Goal: Transaction & Acquisition: Download file/media

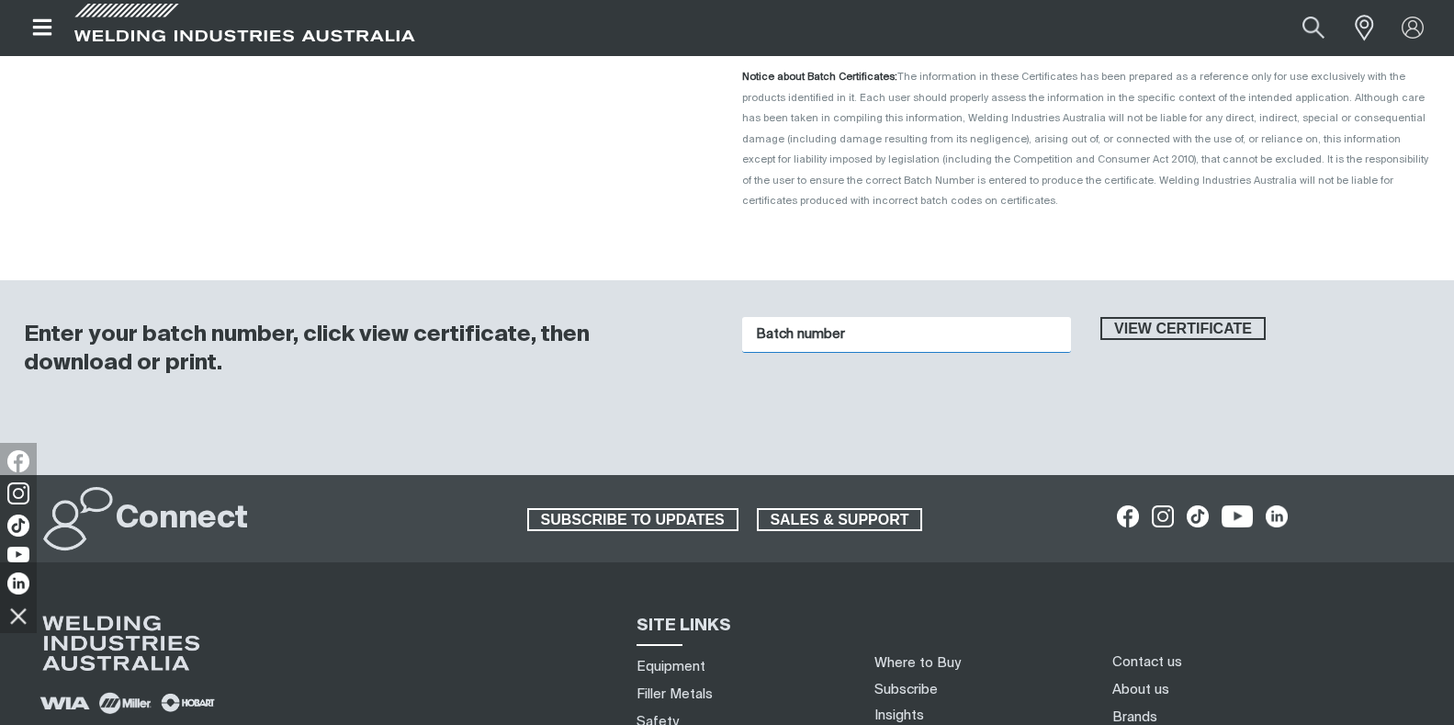
click at [818, 332] on input "Batch number" at bounding box center [907, 335] width 330 height 36
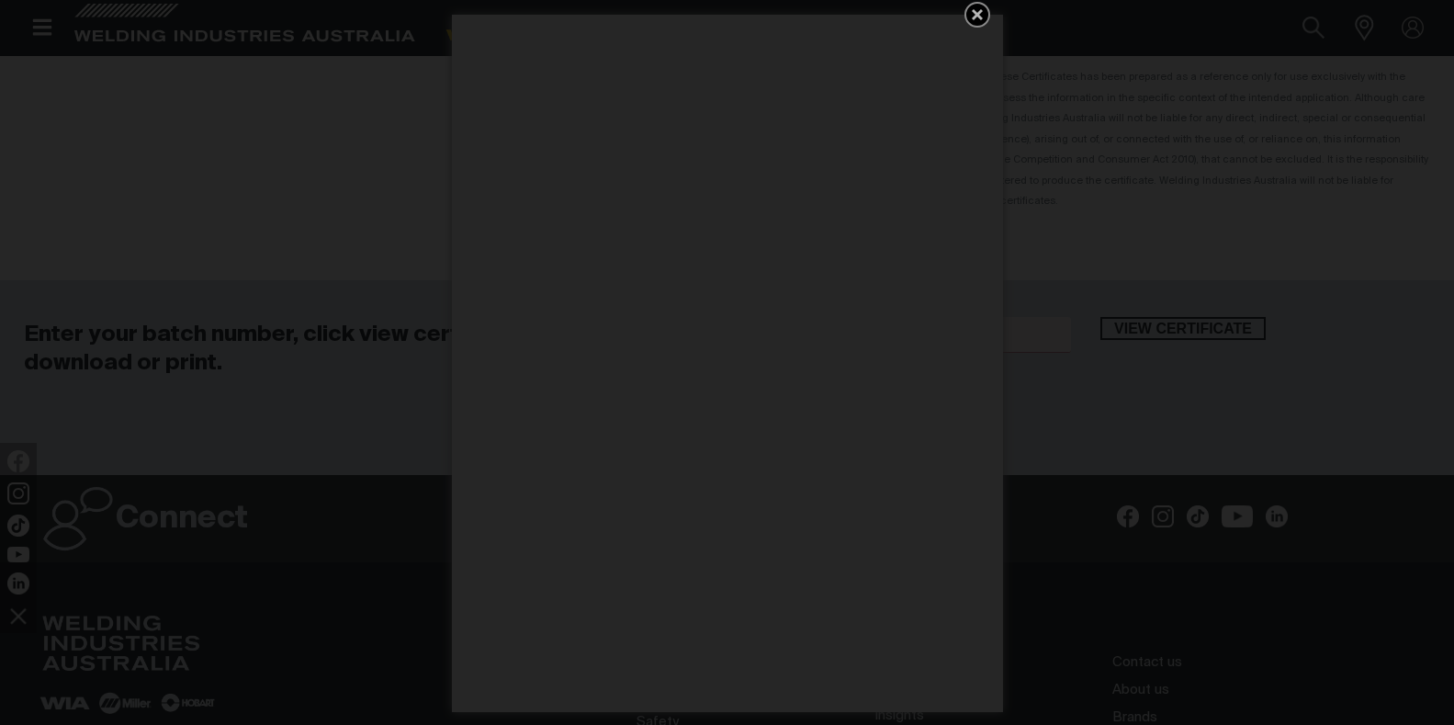
click at [978, 11] on icon "Get 5 WIA Welding Guides Free!" at bounding box center [977, 14] width 11 height 11
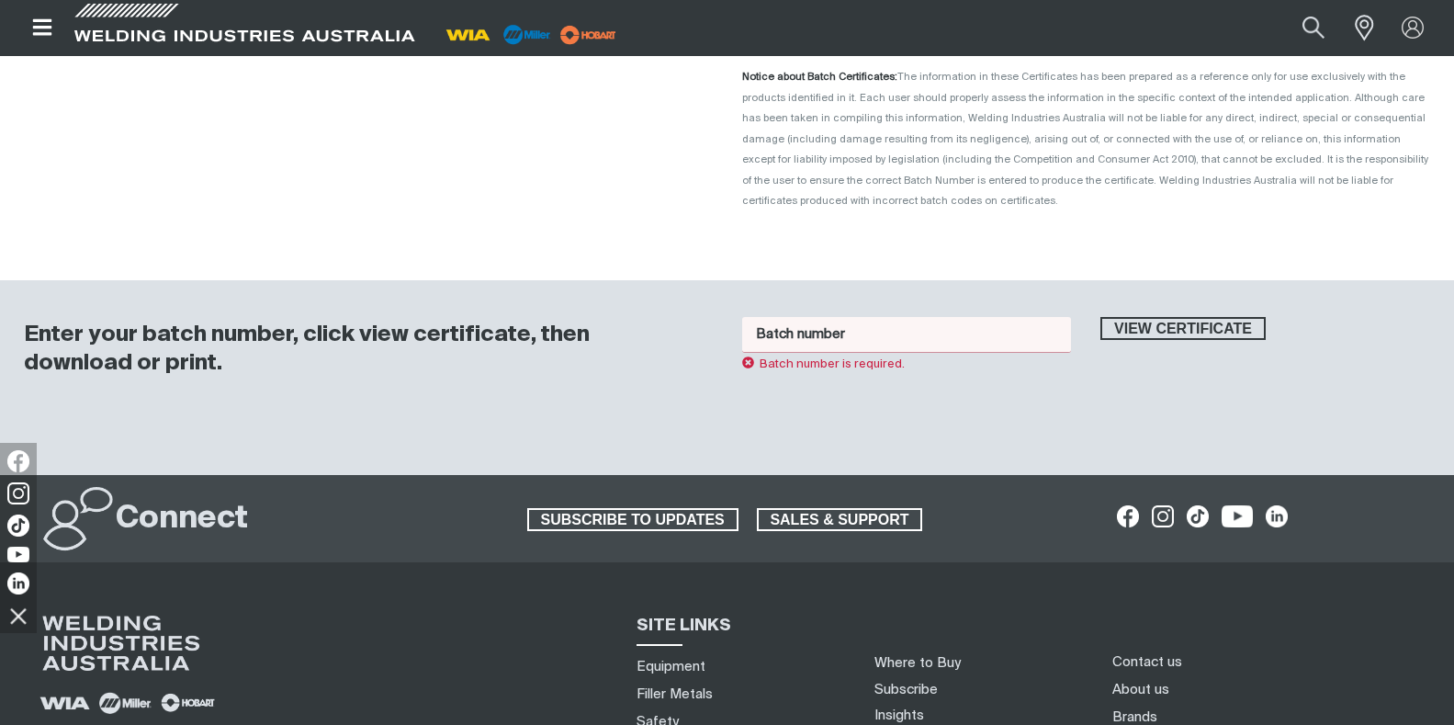
click at [881, 323] on input "Batch number" at bounding box center [907, 335] width 330 height 36
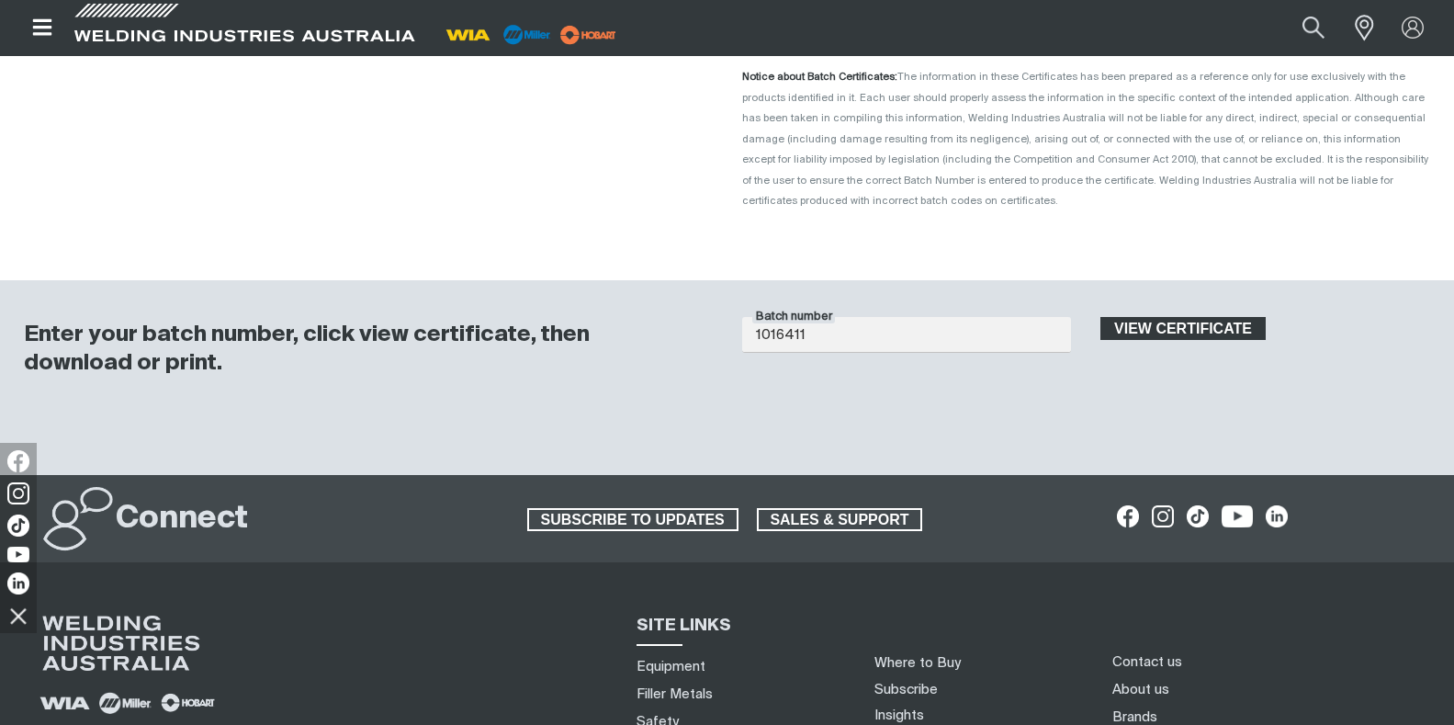
click at [1218, 326] on span "View certificate" at bounding box center [1183, 329] width 162 height 24
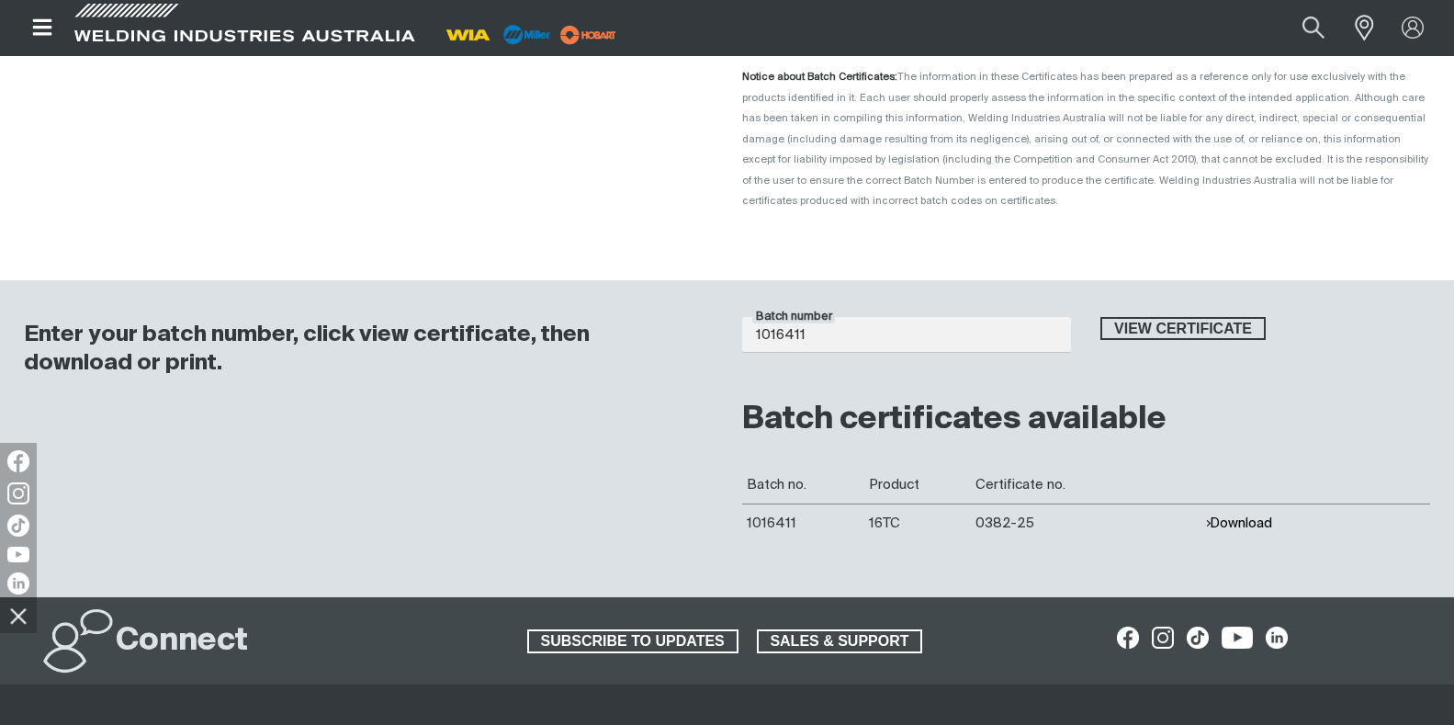
click at [1245, 525] on button "Download" at bounding box center [1238, 523] width 67 height 16
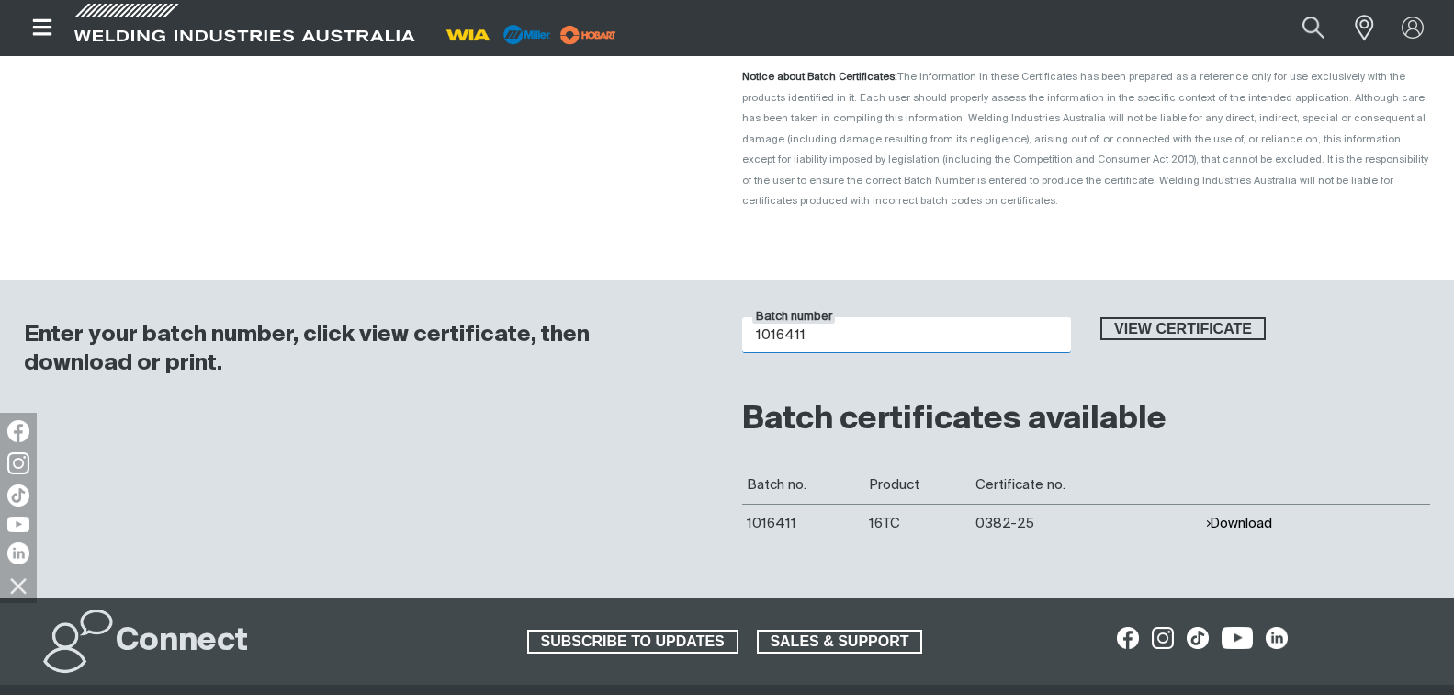
click at [623, 340] on div "Enter your batch number, click view certificate, then download or print. Batch …" at bounding box center [727, 438] width 1454 height 317
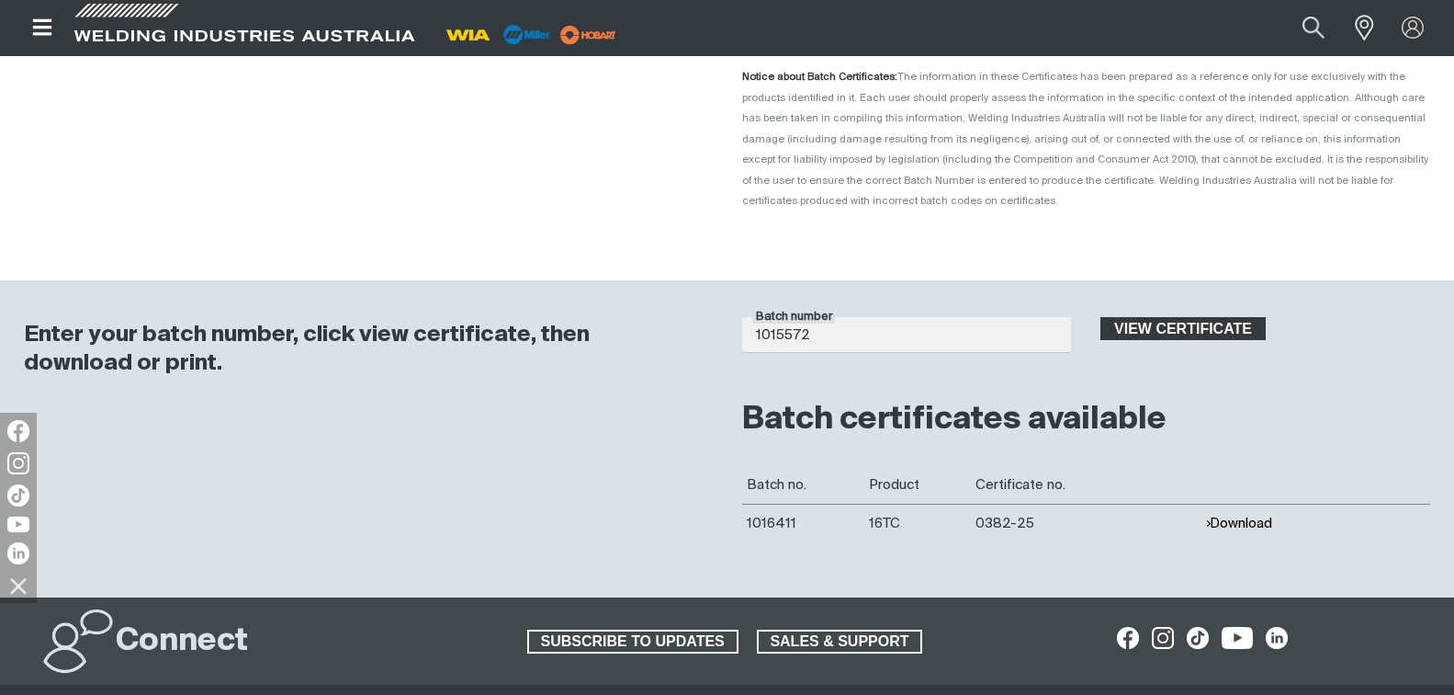
click at [1187, 322] on span "View certificate" at bounding box center [1183, 329] width 162 height 24
click at [1262, 524] on button "Download" at bounding box center [1238, 523] width 67 height 16
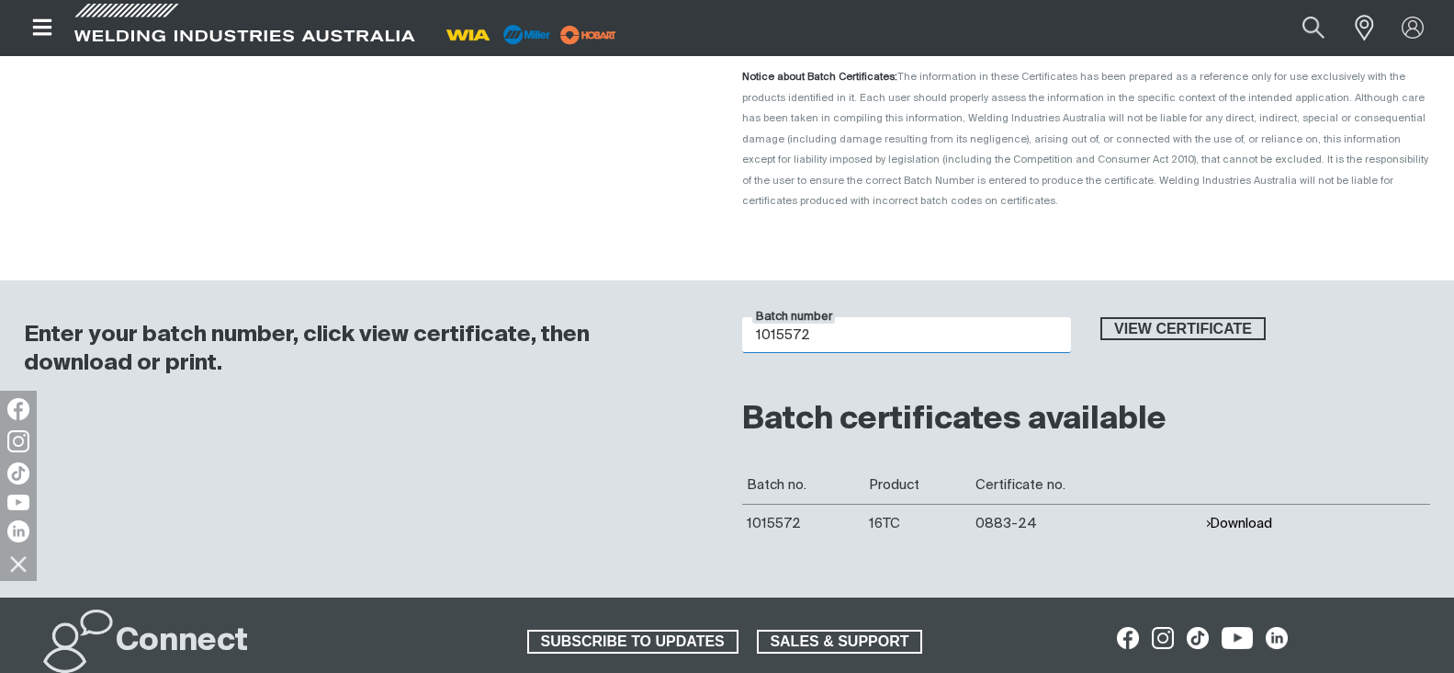
drag, startPoint x: 785, startPoint y: 339, endPoint x: 721, endPoint y: 332, distance: 63.8
click at [721, 332] on div "Enter your batch number, click view certificate, then download or print. Batch …" at bounding box center [727, 438] width 1454 height 317
click at [1101, 317] on button "View certificate" at bounding box center [1183, 329] width 165 height 24
click at [1232, 526] on button "Download" at bounding box center [1238, 523] width 67 height 16
drag, startPoint x: 958, startPoint y: 332, endPoint x: 745, endPoint y: 342, distance: 213.4
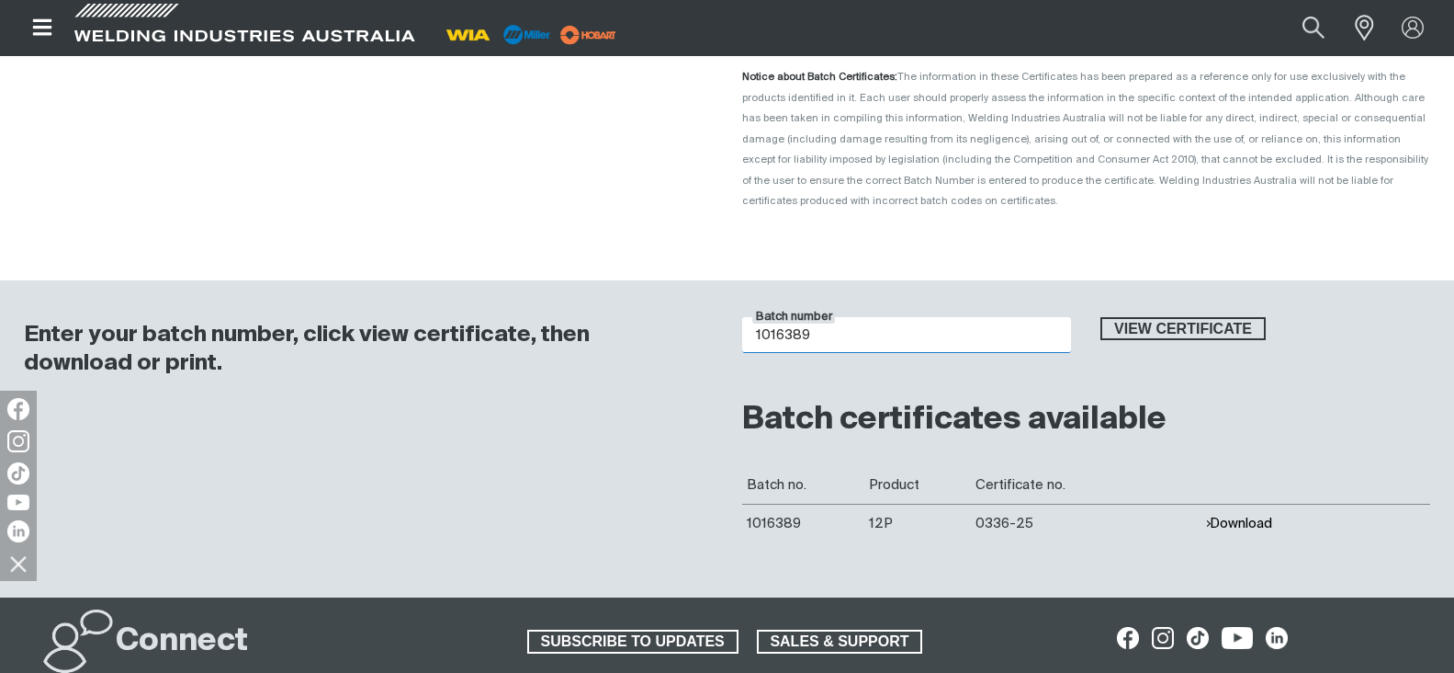
click at [745, 342] on input "1016389" at bounding box center [907, 335] width 330 height 36
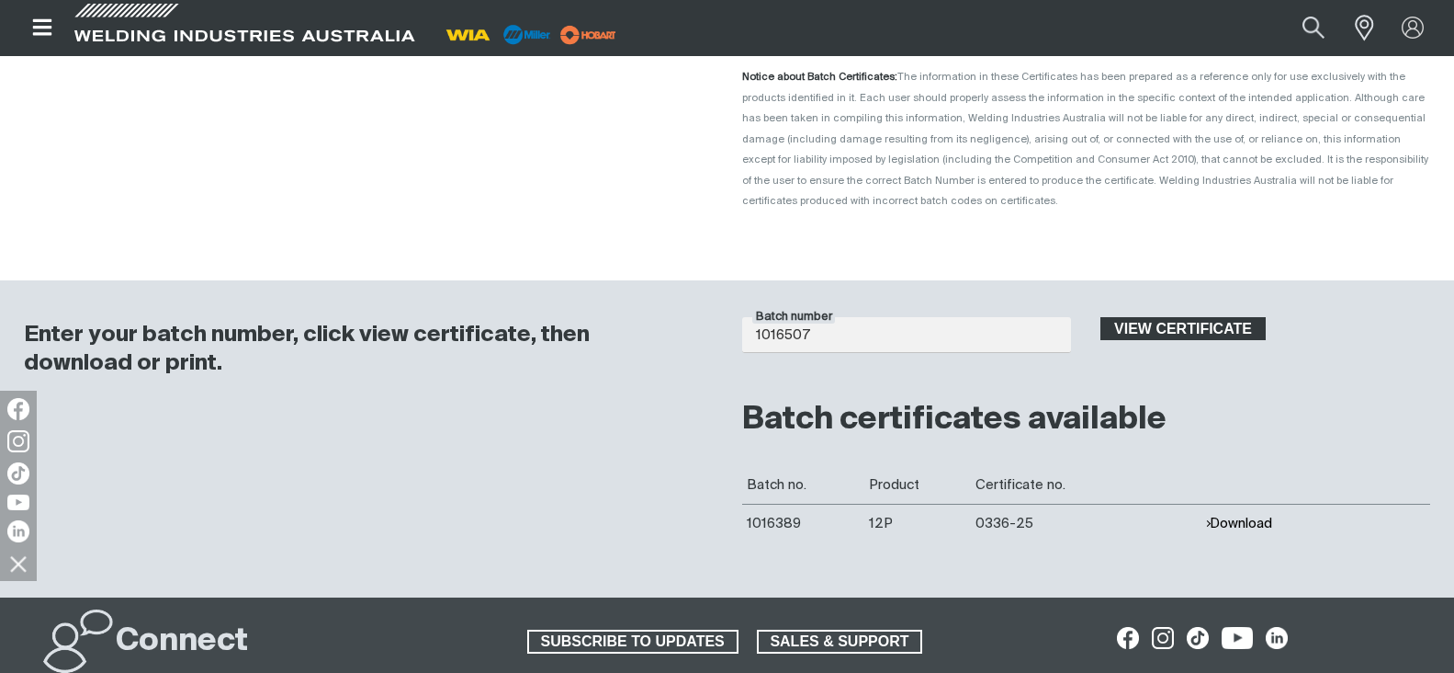
click at [1204, 322] on span "View certificate" at bounding box center [1183, 329] width 162 height 24
click at [1247, 519] on button "Download" at bounding box center [1238, 523] width 67 height 16
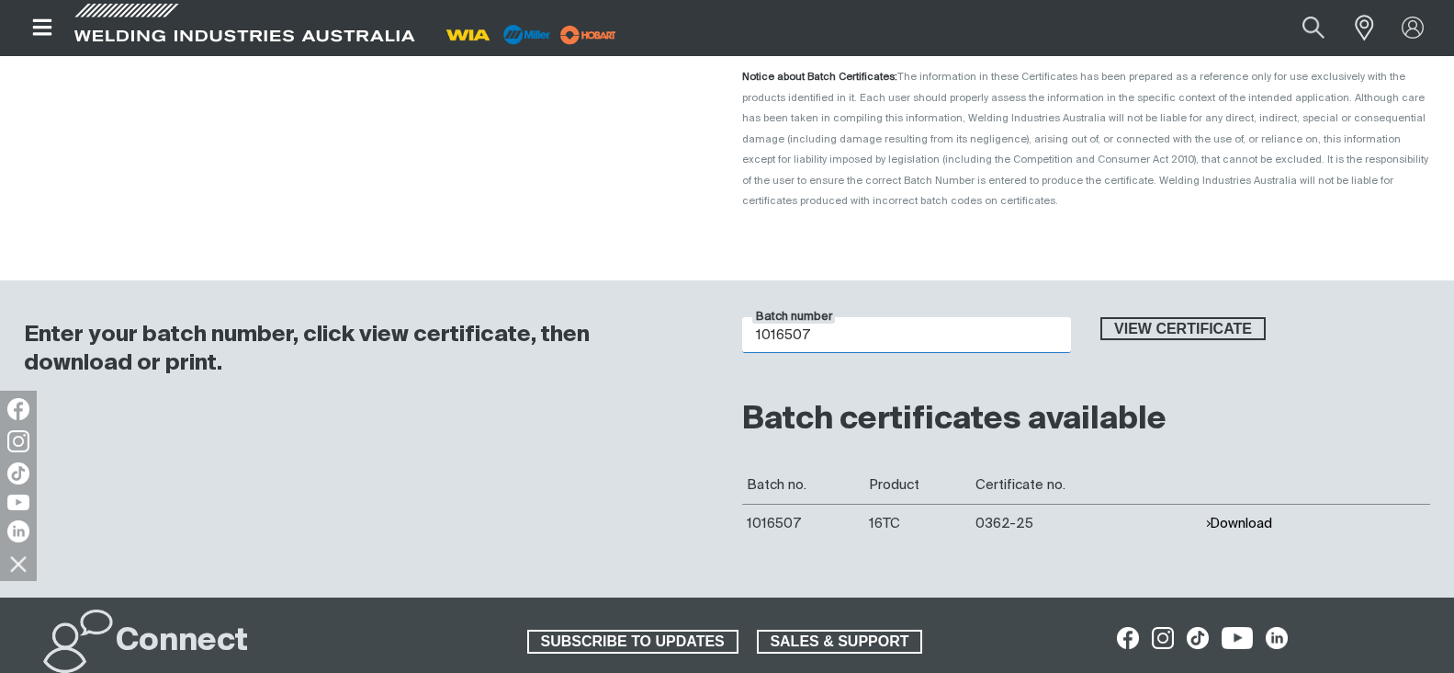
drag, startPoint x: 887, startPoint y: 338, endPoint x: 706, endPoint y: 338, distance: 181.0
click at [706, 338] on div "Enter your batch number, click view certificate, then download or print. Batch …" at bounding box center [727, 438] width 1454 height 317
type input "1013126"
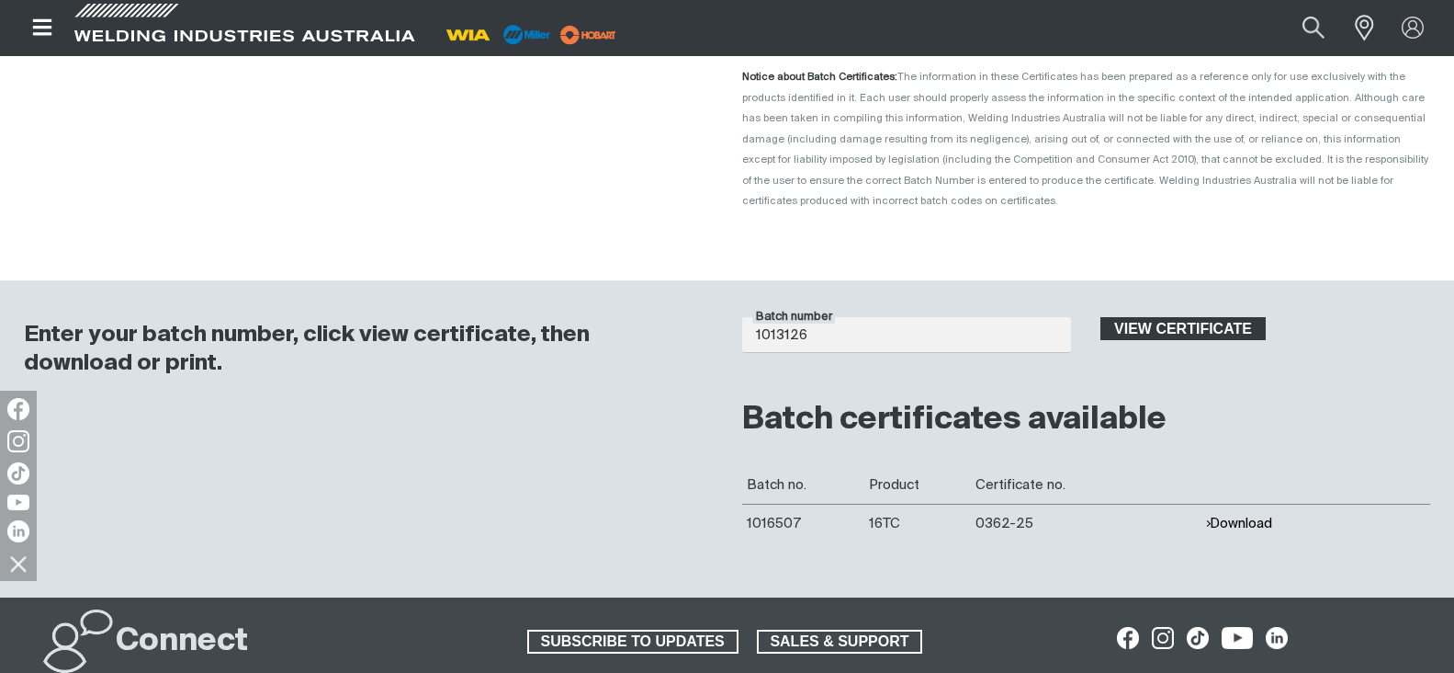
click at [1182, 331] on span "View certificate" at bounding box center [1183, 329] width 162 height 24
click at [1254, 526] on button "Download" at bounding box center [1238, 523] width 67 height 16
